Goal: Task Accomplishment & Management: Use online tool/utility

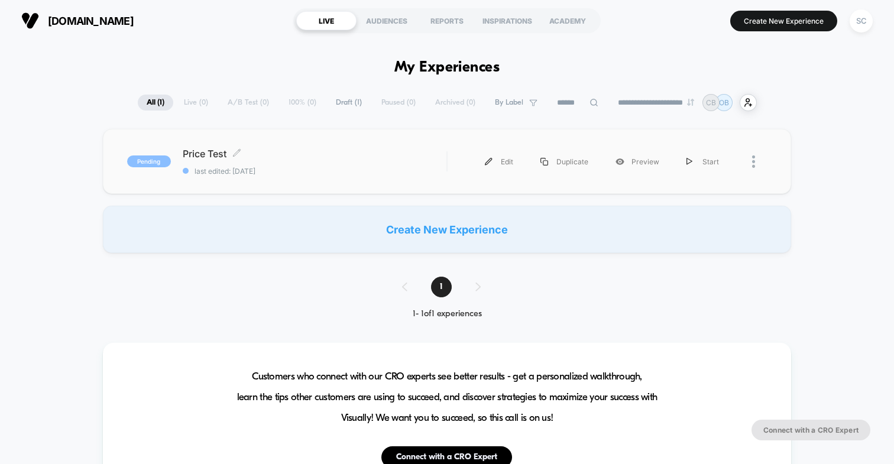
click at [302, 162] on div "Price Test Click to edit experience details Click to edit experience details la…" at bounding box center [315, 162] width 264 height 28
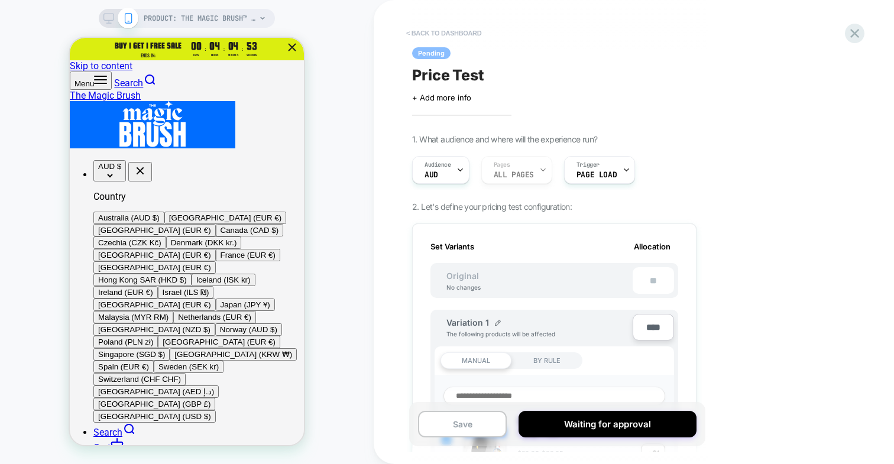
click at [472, 34] on button "< back to dashboard" at bounding box center [443, 33] width 87 height 19
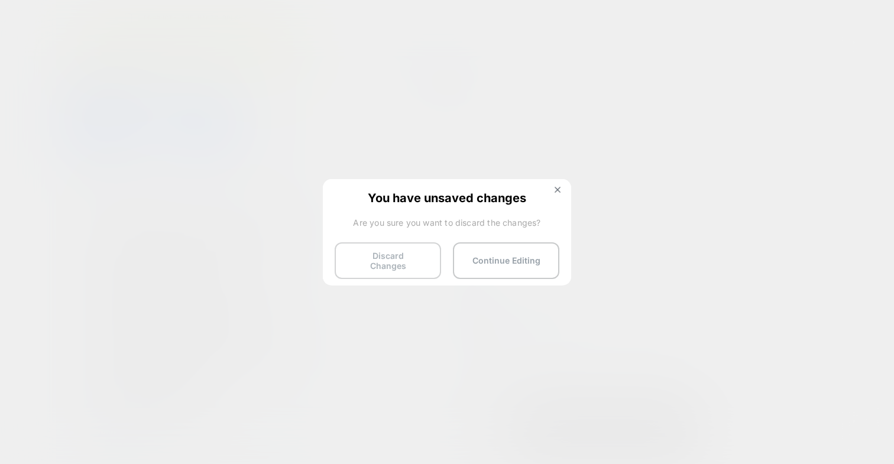
click at [415, 256] on button "Discard Changes" at bounding box center [388, 261] width 106 height 37
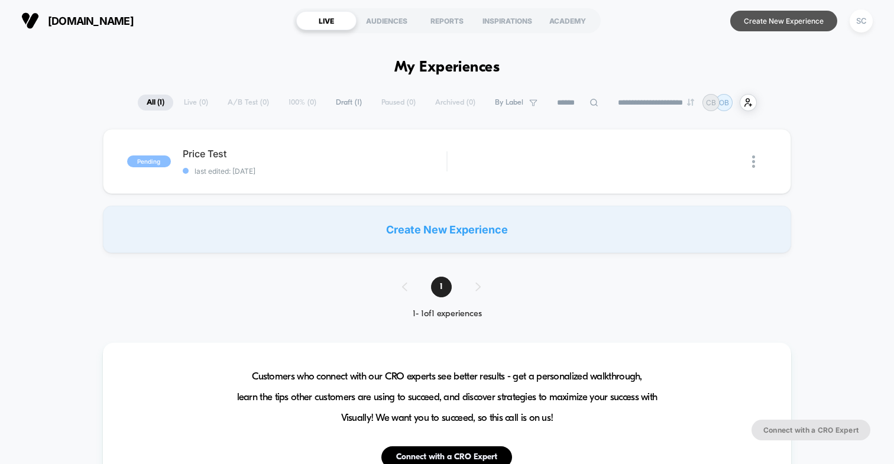
click at [773, 15] on button "Create New Experience" at bounding box center [784, 21] width 107 height 21
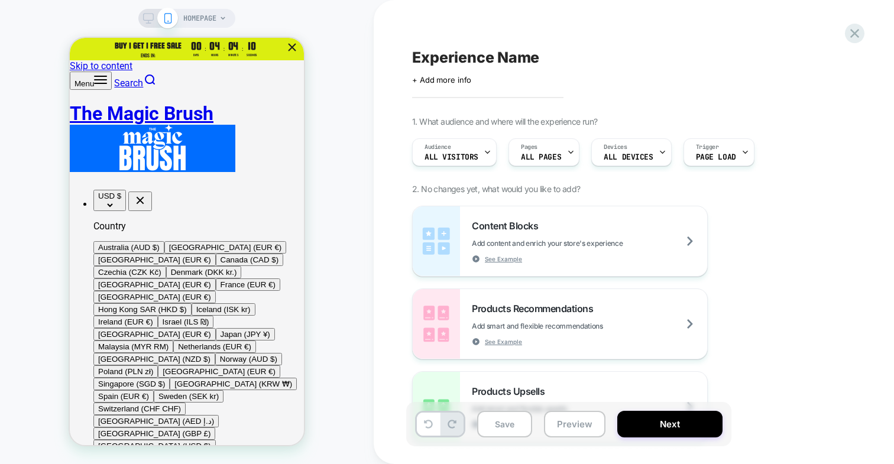
click at [188, 27] on span "HOMEPAGE" at bounding box center [199, 18] width 33 height 19
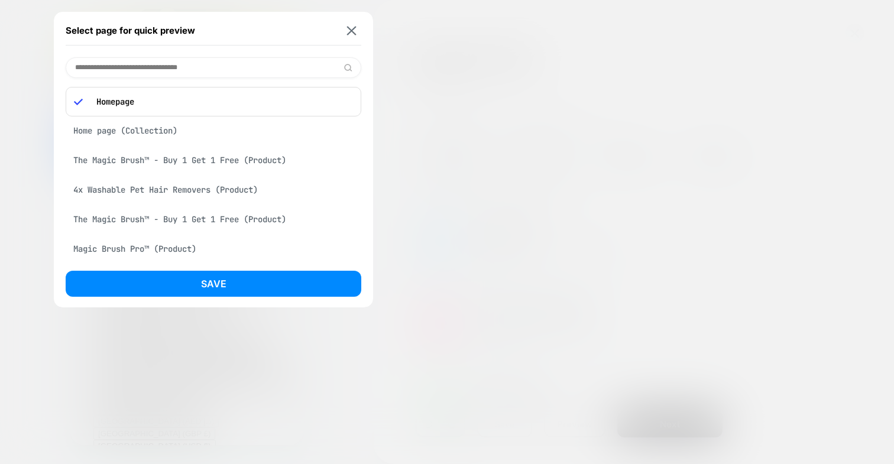
click at [164, 156] on div "The Magic Brush™ - Buy 1 Get 1 Free (Product)" at bounding box center [214, 160] width 296 height 22
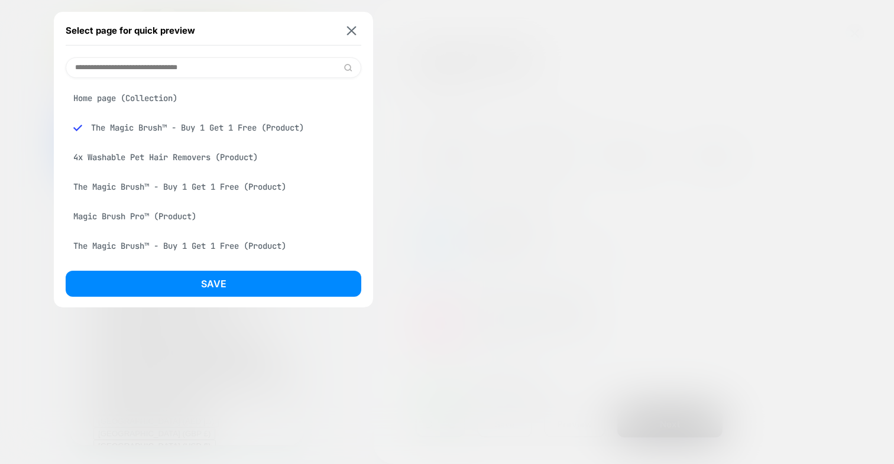
click at [160, 266] on div "Select page for quick preview Home page (Collection) The Magic Brush™ - Buy 1 G…" at bounding box center [213, 160] width 319 height 296
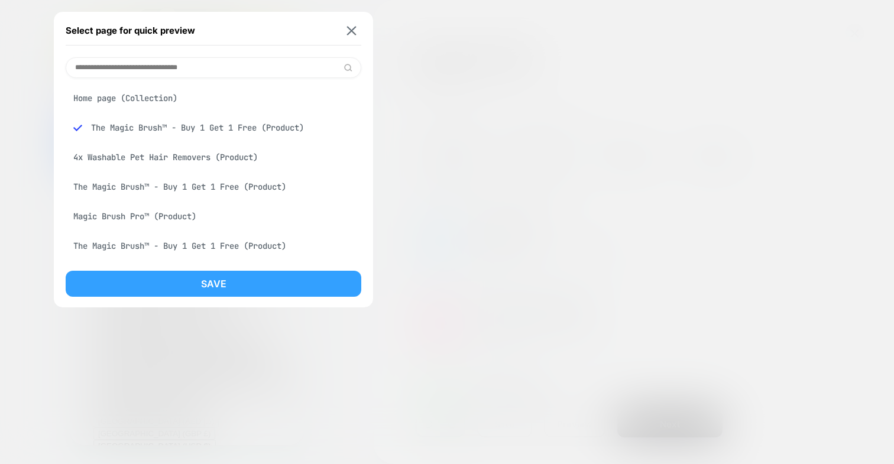
click at [161, 277] on button "Save" at bounding box center [214, 284] width 296 height 26
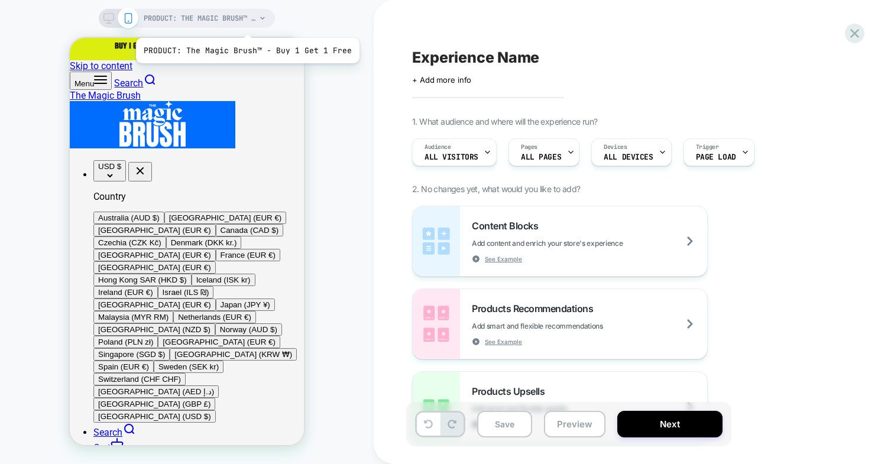
click at [246, 23] on span "PRODUCT: The Magic Brush™ - Buy 1 Get 1 Free" at bounding box center [200, 18] width 112 height 19
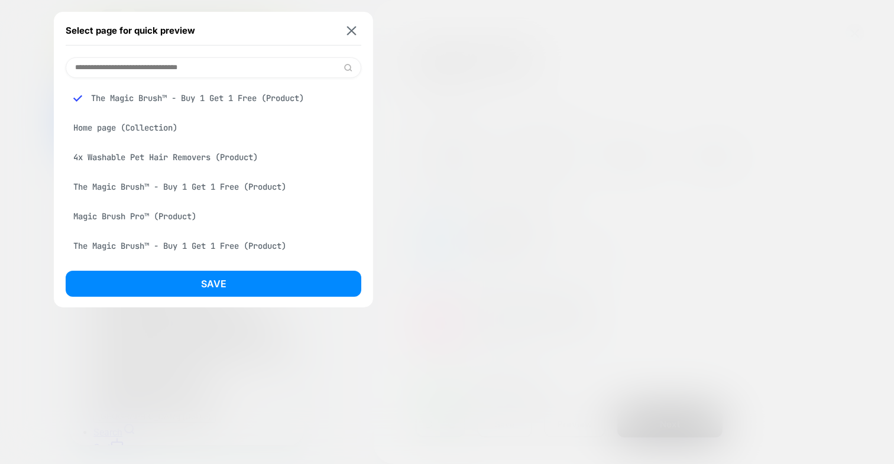
click at [207, 67] on input at bounding box center [214, 67] width 296 height 21
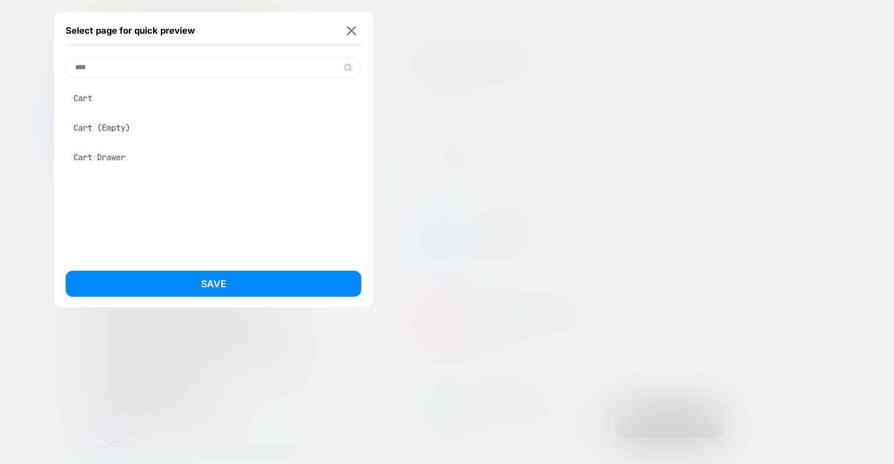
type input "****"
click at [143, 159] on div "Cart Drawer" at bounding box center [214, 157] width 296 height 22
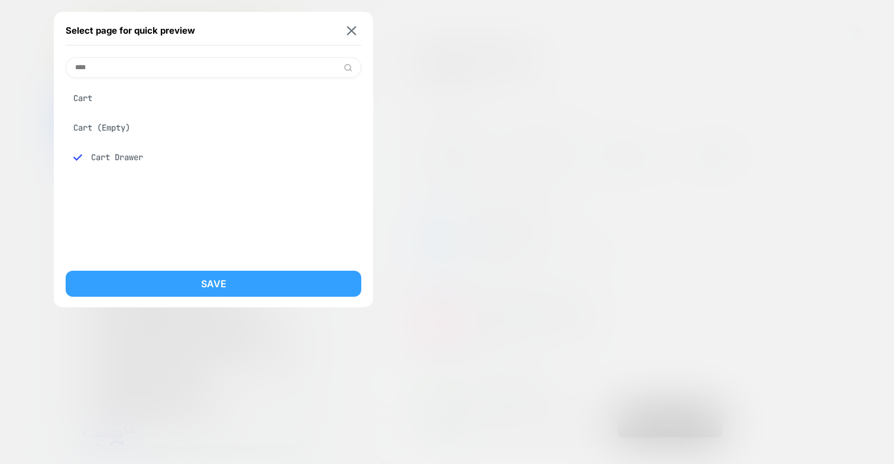
click at [154, 274] on button "Save" at bounding box center [214, 284] width 296 height 26
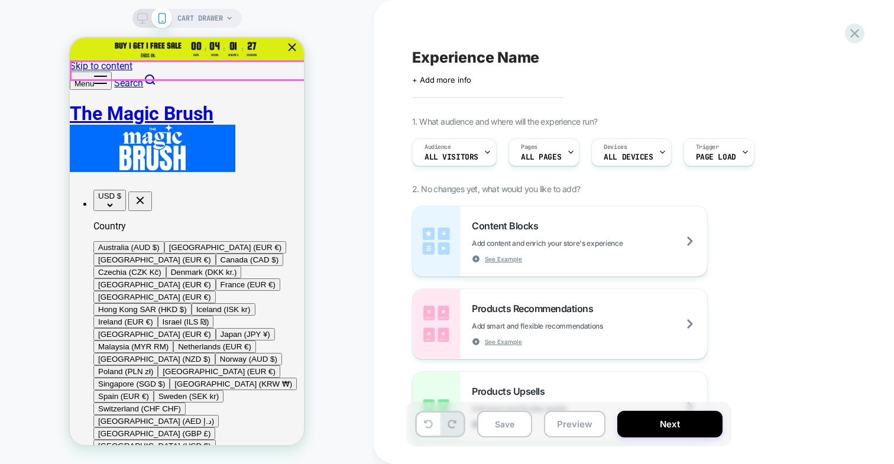
click at [88, 72] on button "Menu" at bounding box center [91, 81] width 42 height 18
click at [189, 15] on span "CART DRAWER" at bounding box center [200, 18] width 46 height 19
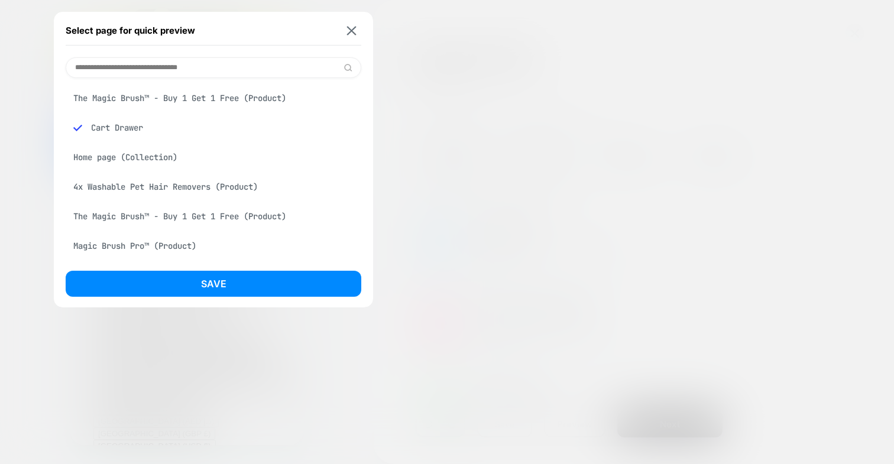
type input "*"
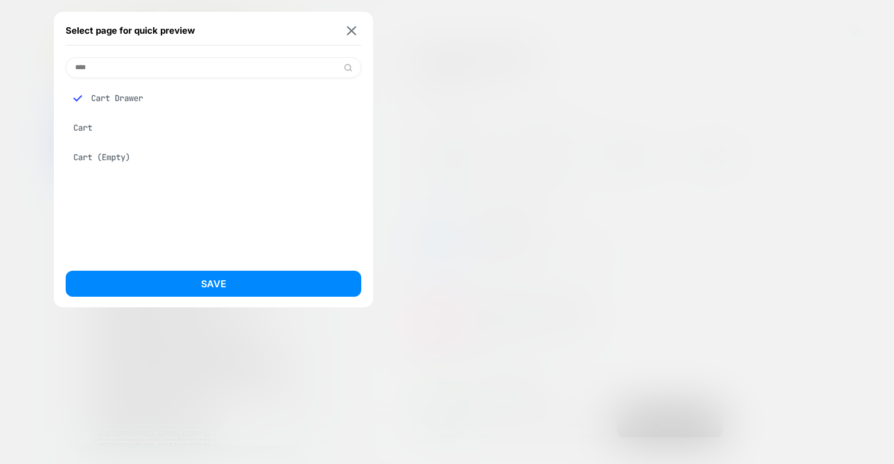
type input "****"
click at [115, 127] on div "Cart" at bounding box center [214, 128] width 296 height 22
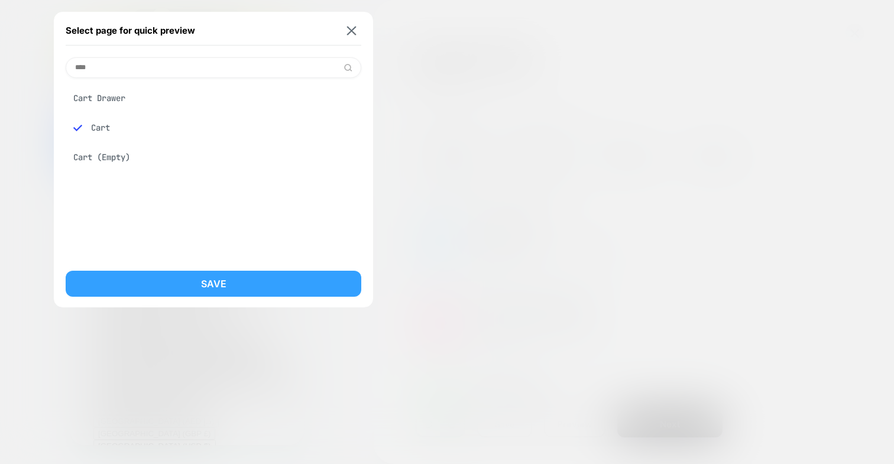
click at [154, 284] on button "Save" at bounding box center [214, 284] width 296 height 26
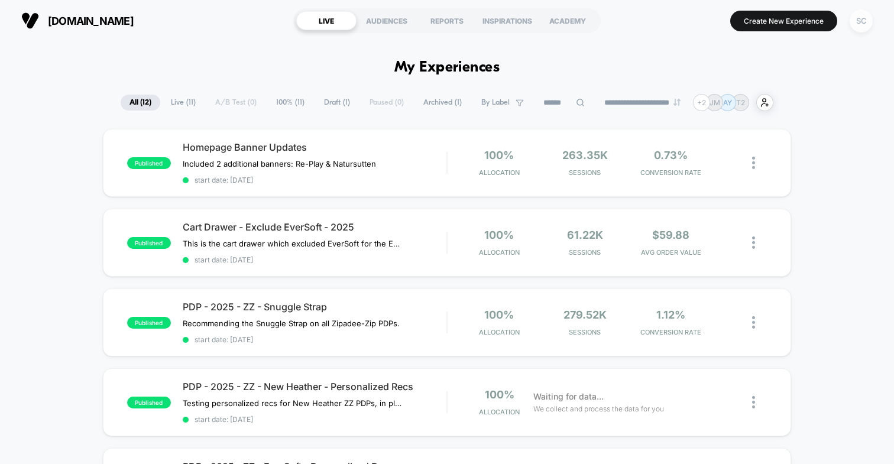
click at [860, 22] on div "SC" at bounding box center [861, 20] width 23 height 23
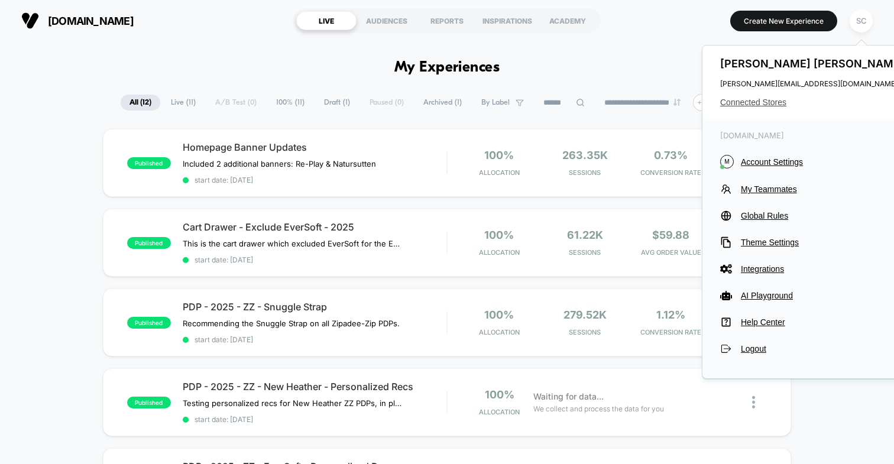
click at [734, 104] on span "Connected Stores" at bounding box center [814, 102] width 187 height 9
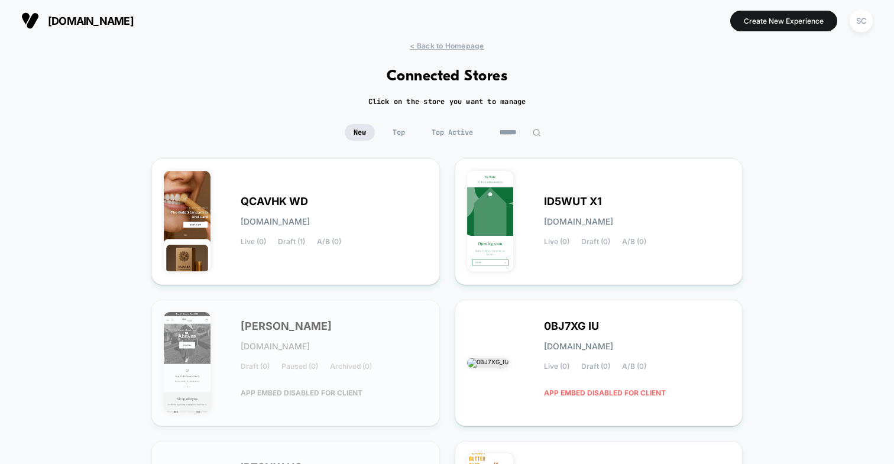
click at [509, 133] on input at bounding box center [520, 132] width 59 height 17
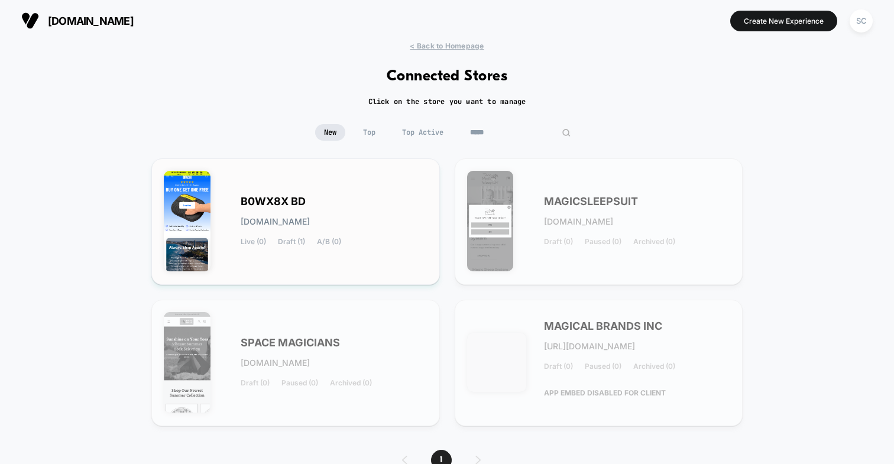
type input "*****"
click at [361, 221] on div "B0WX8X BD b0wx8x-bd.myshopify.com Live (0) Draft (1) A/B (0)" at bounding box center [334, 222] width 187 height 49
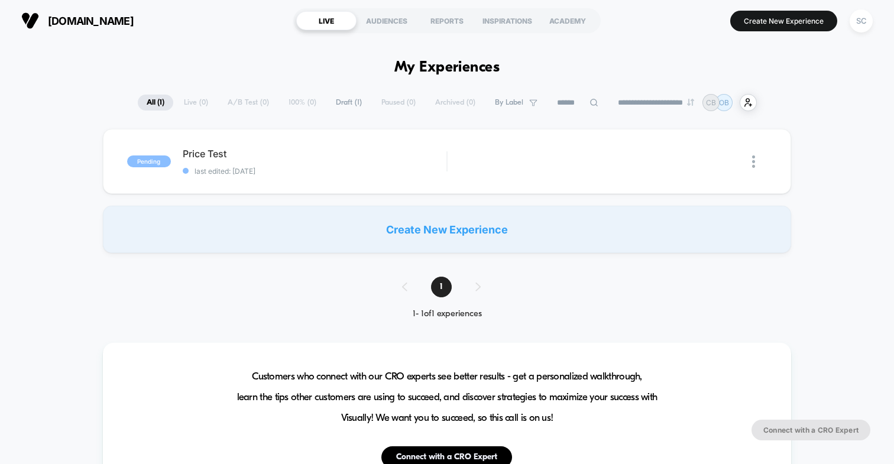
click at [755, 4] on div "magicbrushofficial.com https://magicbrushofficial.com LIVE AUDIENCES REPORTS IN…" at bounding box center [447, 20] width 894 height 41
click at [755, 20] on button "Create New Experience" at bounding box center [784, 21] width 107 height 21
